Goal: Find specific page/section: Find specific page/section

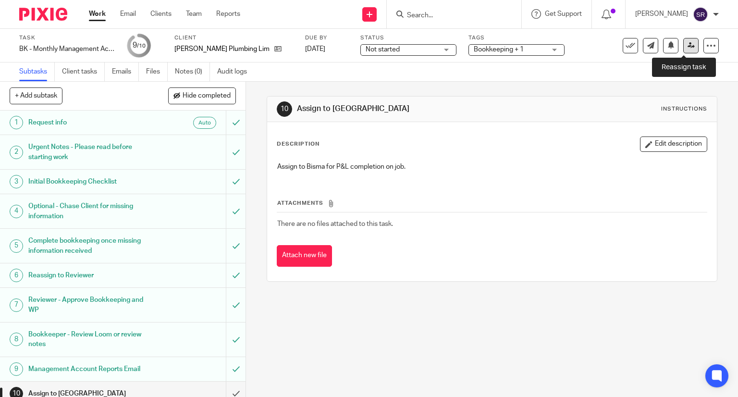
click at [688, 44] on icon at bounding box center [691, 45] width 7 height 7
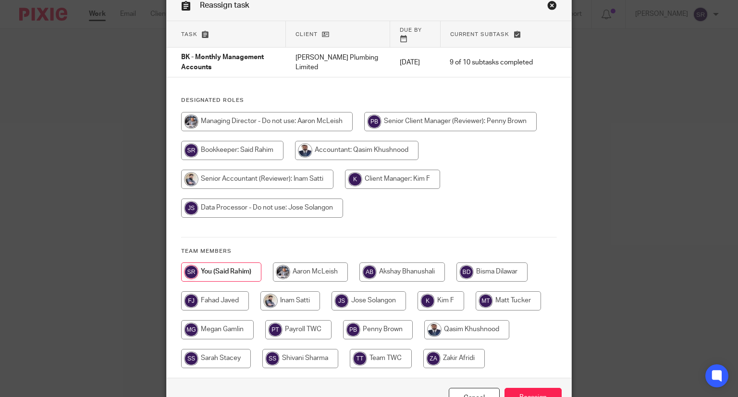
click at [494, 264] on input "radio" at bounding box center [492, 272] width 71 height 19
radio input "true"
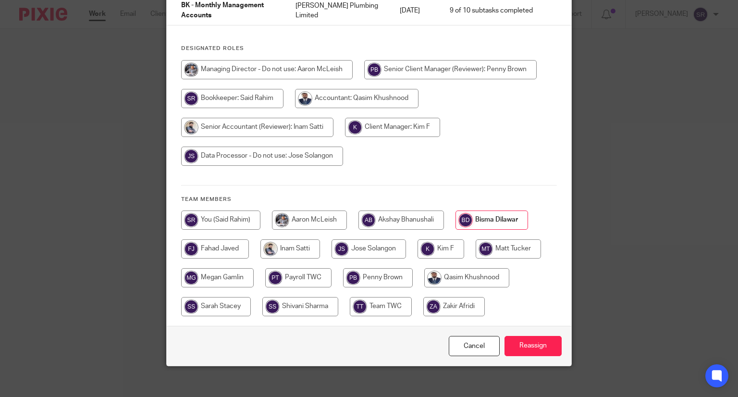
scroll to position [100, 0]
drag, startPoint x: 520, startPoint y: 323, endPoint x: 523, endPoint y: 338, distance: 15.3
click at [522, 329] on div "Cancel Reassign" at bounding box center [369, 346] width 405 height 40
click at [523, 337] on input "Reassign" at bounding box center [533, 346] width 57 height 21
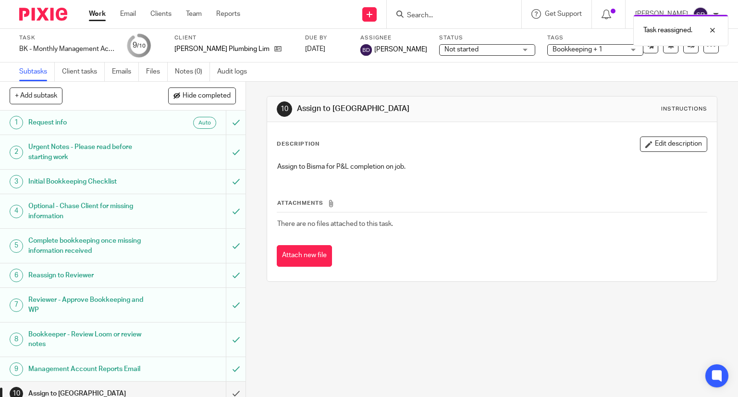
click at [88, 7] on div "Work Email Clients Team Reports Work Email Clients Team Reports Settings" at bounding box center [166, 14] width 175 height 28
click at [91, 13] on link "Work" at bounding box center [97, 14] width 17 height 10
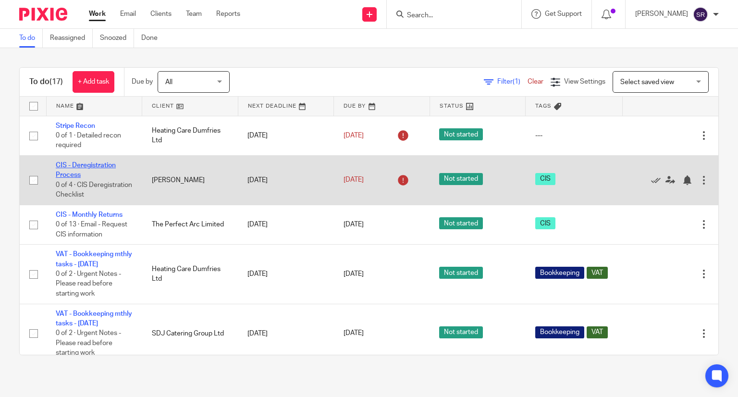
click at [93, 165] on link "CIS - Deregistration Process" at bounding box center [86, 170] width 60 height 16
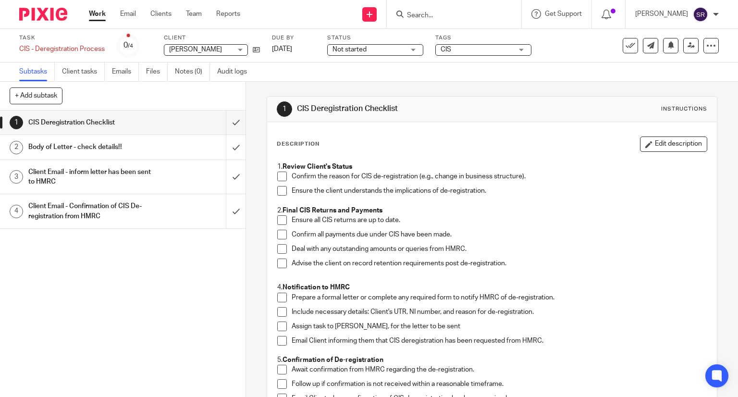
click at [103, 15] on link "Work" at bounding box center [97, 14] width 17 height 10
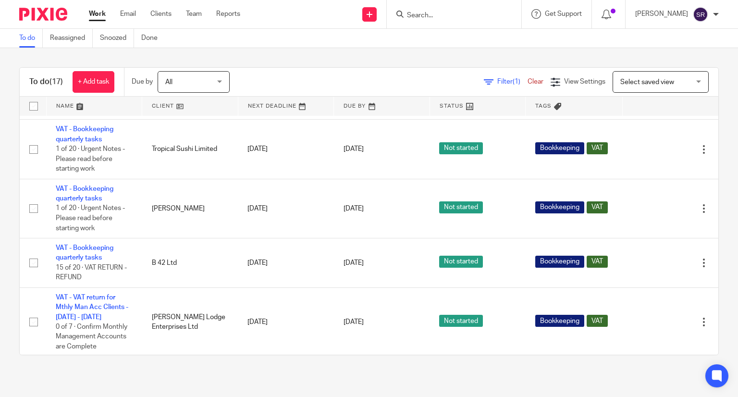
scroll to position [529, 0]
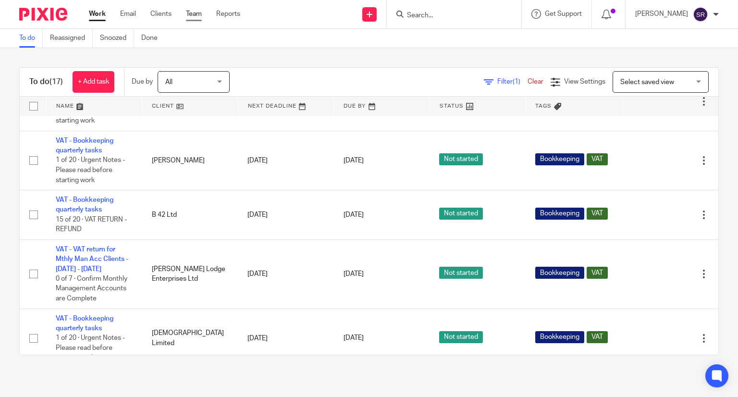
click at [187, 16] on link "Team" at bounding box center [194, 14] width 16 height 10
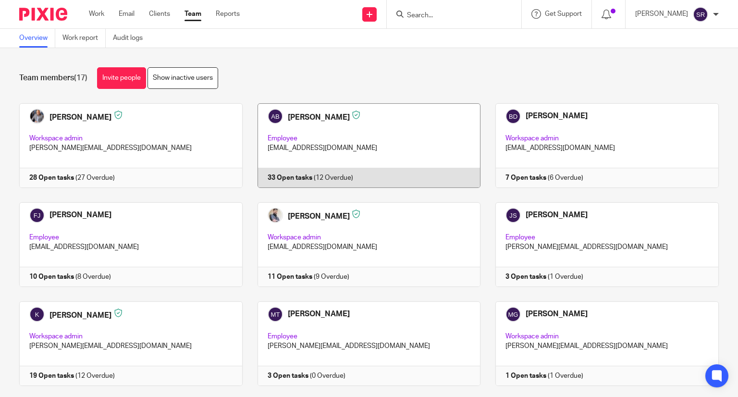
click at [363, 134] on link at bounding box center [362, 145] width 238 height 85
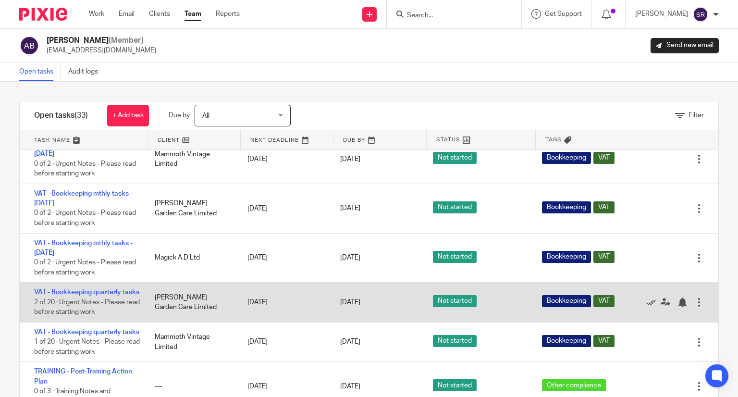
scroll to position [1255, 0]
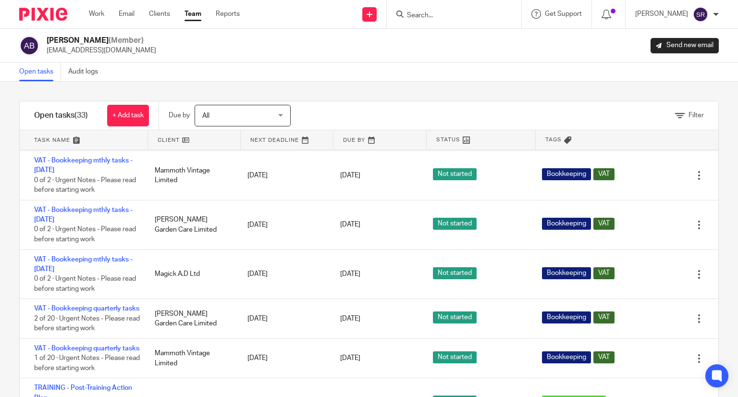
click at [465, 18] on input "Search" at bounding box center [449, 16] width 87 height 9
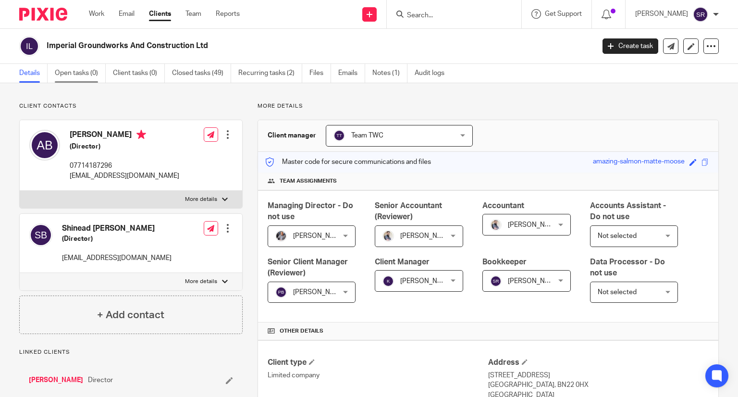
click at [94, 75] on link "Open tasks (0)" at bounding box center [80, 73] width 51 height 19
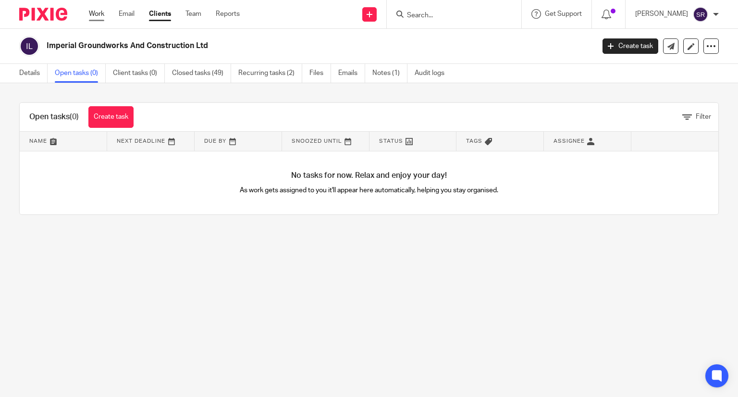
click at [98, 17] on link "Work" at bounding box center [96, 14] width 15 height 10
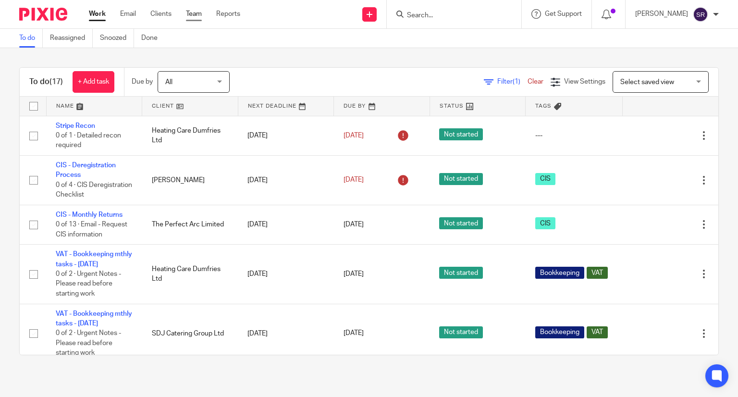
click at [198, 14] on link "Team" at bounding box center [194, 14] width 16 height 10
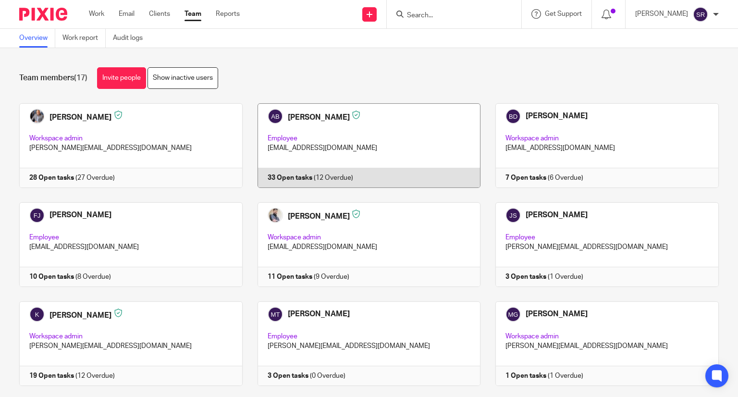
click at [288, 158] on link at bounding box center [362, 145] width 238 height 85
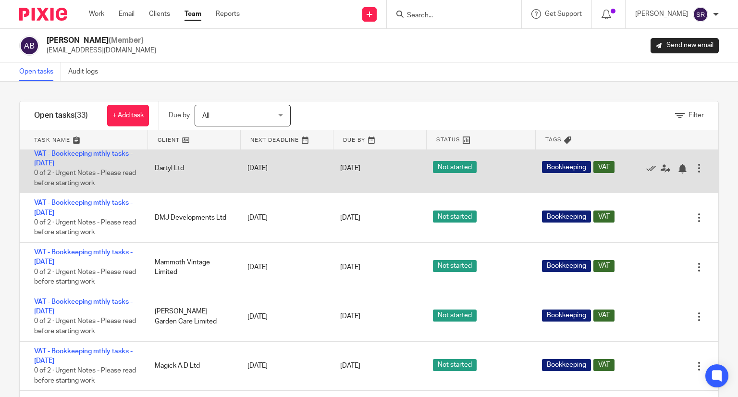
scroll to position [1063, 0]
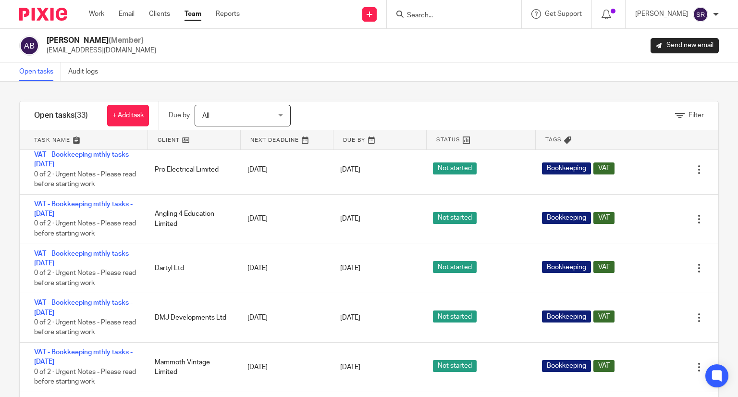
click at [438, 14] on input "Search" at bounding box center [449, 16] width 87 height 9
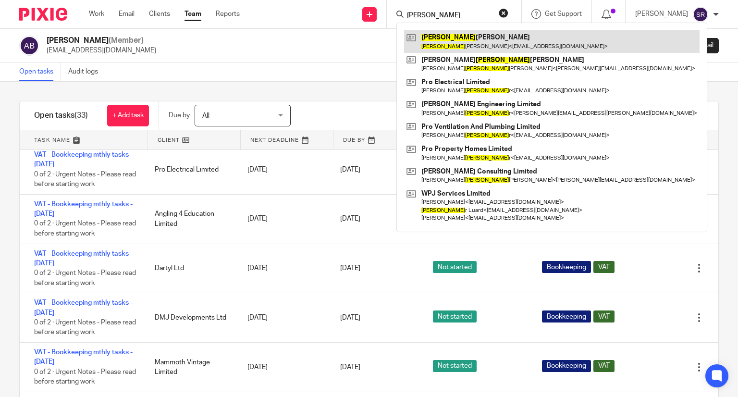
type input "[PERSON_NAME]"
click at [456, 36] on link at bounding box center [552, 41] width 296 height 22
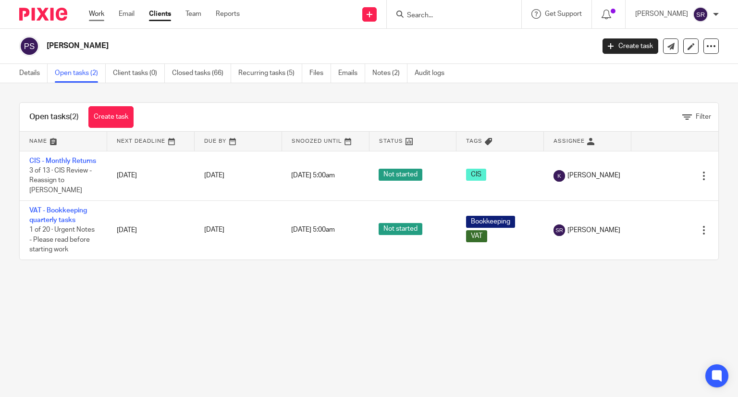
click at [89, 16] on link "Work" at bounding box center [96, 14] width 15 height 10
